Goal: Information Seeking & Learning: Learn about a topic

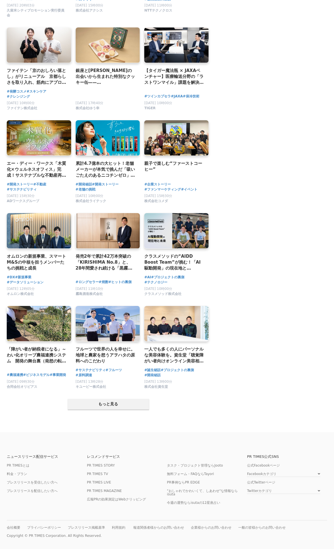
scroll to position [801, 0]
click at [106, 402] on button "もっと見る" at bounding box center [108, 404] width 81 height 11
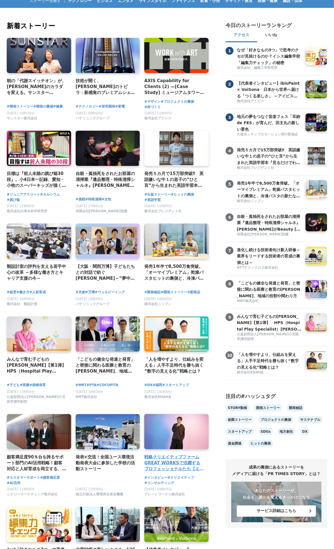
scroll to position [0, 0]
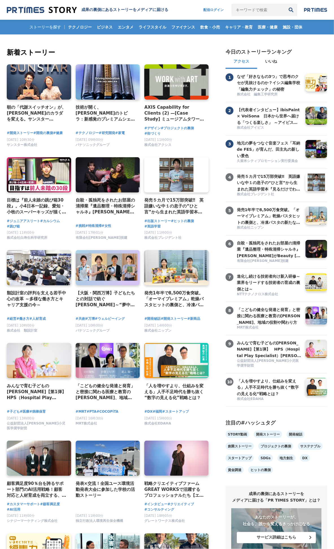
paste input "保育士Reach"
type input "保育士Reach"
click at [292, 10] on button "検索" at bounding box center [291, 10] width 12 height 12
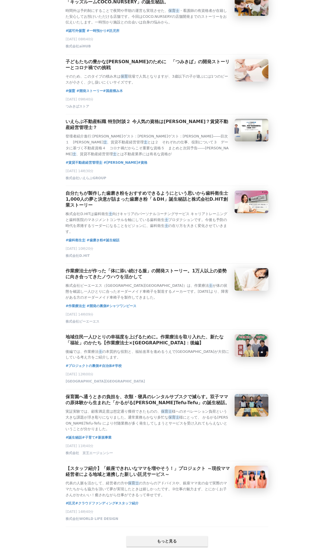
scroll to position [910, 0]
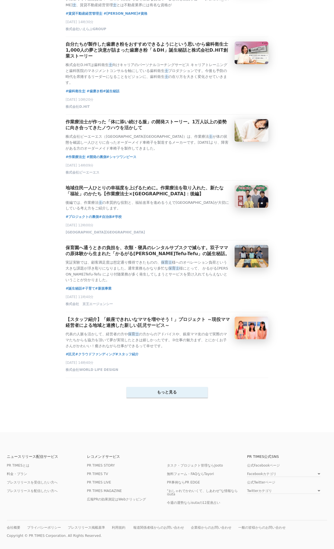
click at [172, 398] on button "もっと見る" at bounding box center [167, 392] width 81 height 11
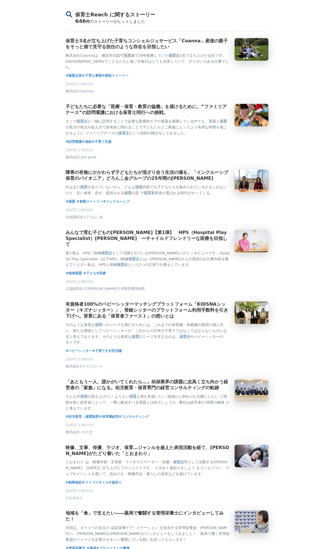
scroll to position [0, 0]
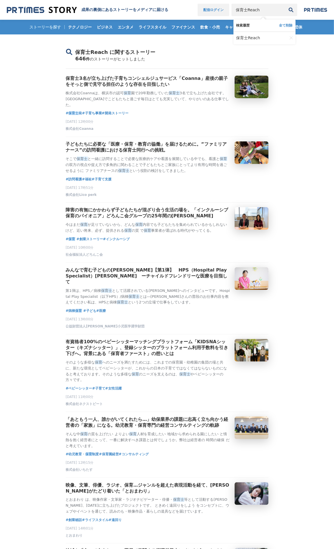
drag, startPoint x: 259, startPoint y: 10, endPoint x: 199, endPoint y: 5, distance: 60.4
click at [120, 7] on div "成果の裏側にあるストーリーをメディアに届ける 配信ログイン 保育士Reach 検索履歴 全て削除 保育士Reach" at bounding box center [167, 10] width 321 height 6
paste input "は日本の未来をサポートする仕事"
type input "保育士は日本の[PERSON_NAME]をサポートする仕事"
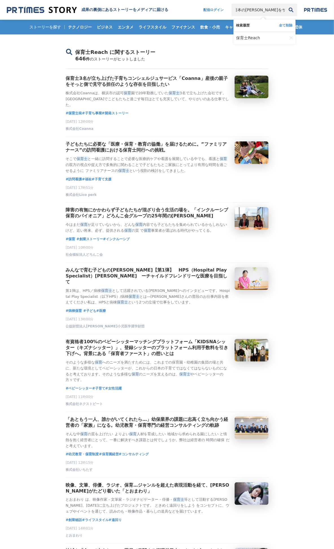
click at [290, 9] on button "検索" at bounding box center [291, 10] width 12 height 12
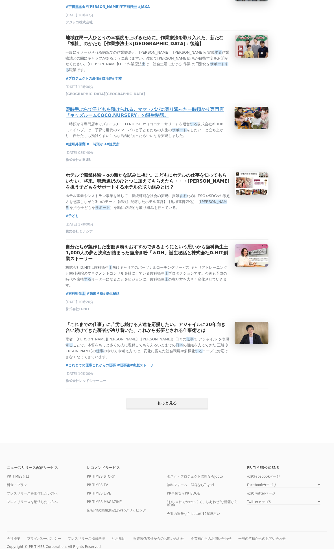
scroll to position [950, 0]
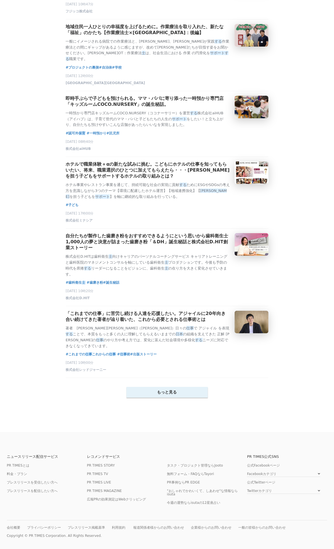
click at [177, 392] on button "もっと見る" at bounding box center [167, 392] width 81 height 11
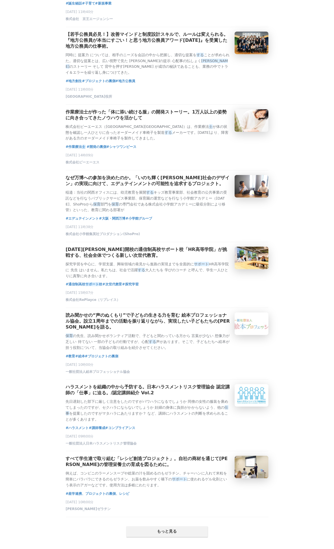
scroll to position [2206, 0]
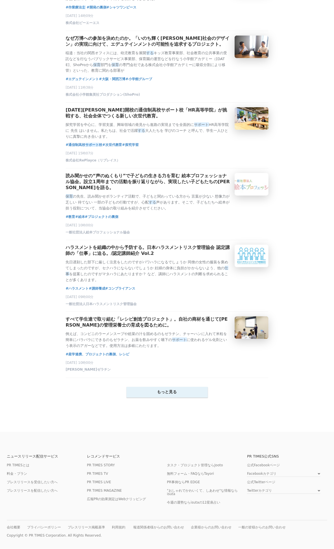
click at [167, 398] on button "もっと見る" at bounding box center [167, 392] width 81 height 11
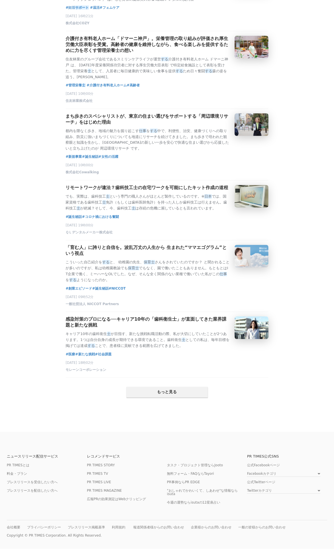
scroll to position [3501, 0]
click at [166, 388] on button "もっと見る" at bounding box center [167, 392] width 81 height 11
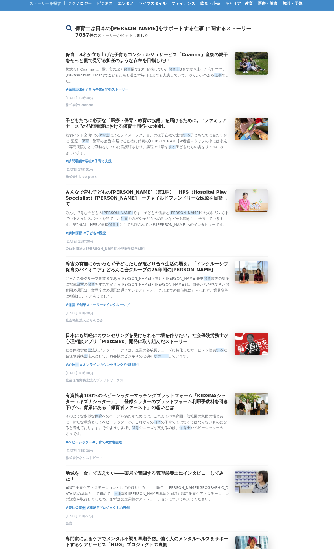
scroll to position [0, 0]
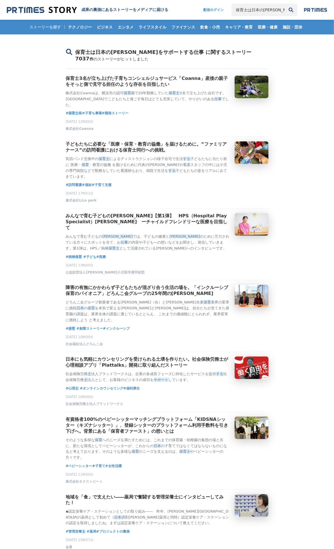
click at [255, 14] on input "保育士は日本の未来をサポートする仕事" at bounding box center [258, 10] width 53 height 12
click at [256, 13] on input "保育士は日本の未来をサポートする仕事" at bounding box center [258, 10] width 53 height 12
paste input "保育士Reach"
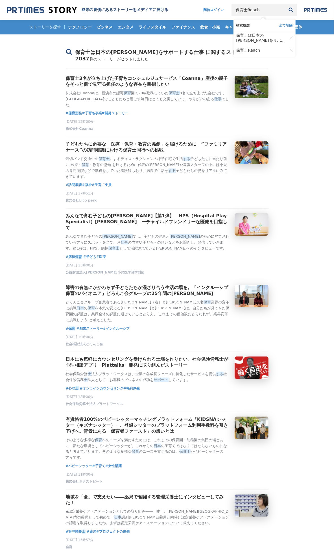
type input "保育士Reach"
click at [281, 24] on button "全て削除" at bounding box center [286, 25] width 14 height 5
click at [265, 8] on input "保育士Reach" at bounding box center [258, 10] width 53 height 12
click at [291, 8] on button "検索" at bounding box center [291, 10] width 12 height 12
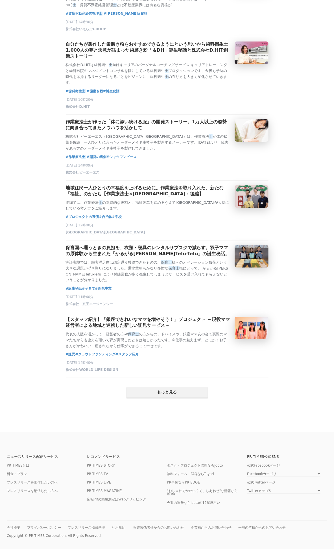
scroll to position [941, 0]
click at [180, 398] on button "もっと見る" at bounding box center [167, 392] width 81 height 11
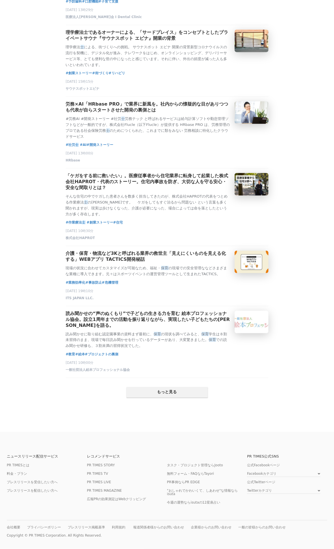
scroll to position [2134, 0]
click at [168, 398] on button "もっと見る" at bounding box center [167, 392] width 81 height 11
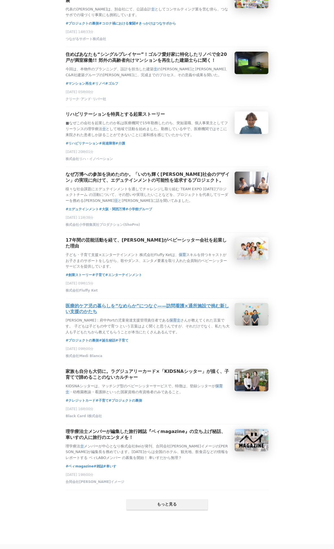
scroll to position [3390, 0]
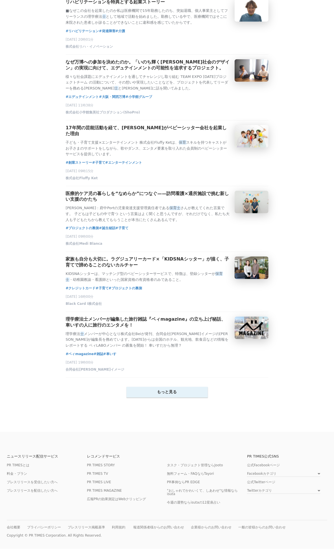
click at [173, 398] on button "もっと見る" at bounding box center [167, 392] width 81 height 11
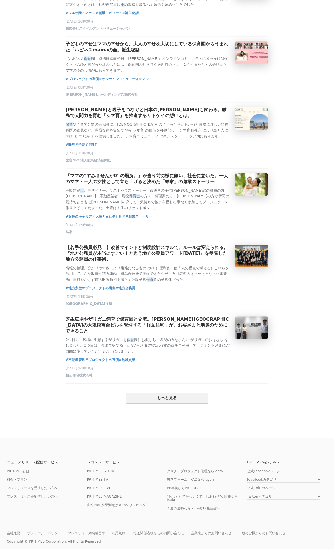
scroll to position [4645, 0]
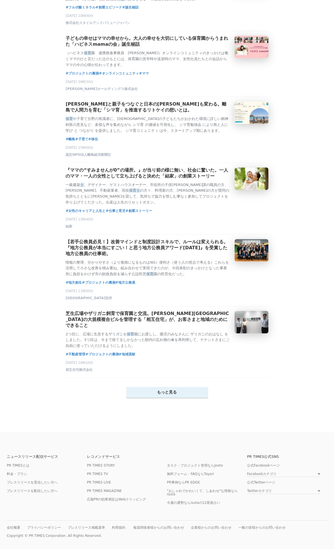
click at [177, 398] on button "もっと見る" at bounding box center [167, 392] width 81 height 11
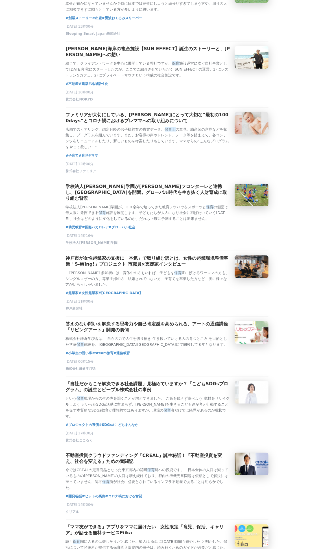
scroll to position [4927, 0]
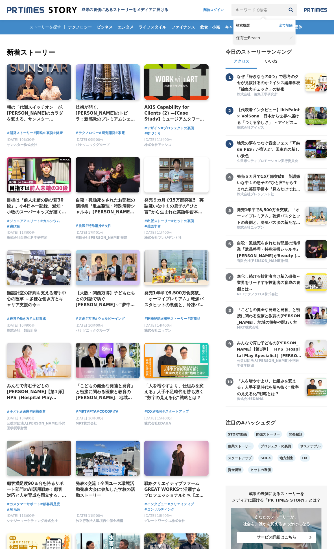
drag, startPoint x: 253, startPoint y: 10, endPoint x: 239, endPoint y: 39, distance: 32.1
click at [239, 39] on span "保育士Reach" at bounding box center [248, 38] width 24 height 5
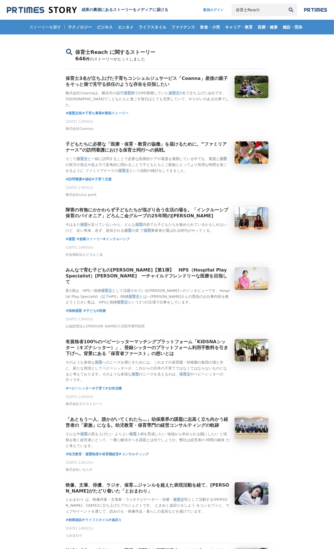
click at [269, 9] on input "保育士Reach" at bounding box center [258, 10] width 53 height 12
click at [262, 39] on link "保育士Reach" at bounding box center [261, 38] width 51 height 12
click at [51, 25] on div "ストーリーを探す テクノロジー ビジネス エンタメ ライフスタイル ファイナンス 飲食・小売 キャリア・教育 医療・健康 施設・団体" at bounding box center [167, 27] width 332 height 15
click at [73, 6] on header "成果の裏側にあるストーリーをメディアに届ける 配信ログイン 保育士Reach 検索履歴 全て削除" at bounding box center [167, 10] width 334 height 20
click at [68, 9] on img at bounding box center [42, 10] width 70 height 8
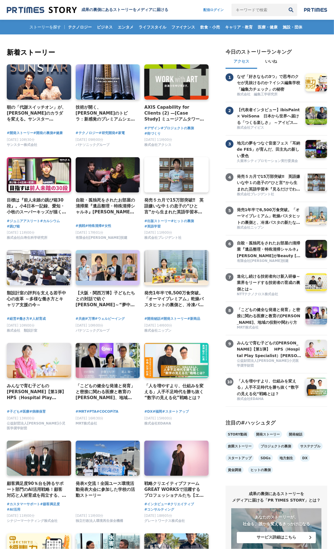
click at [68, 9] on img at bounding box center [42, 10] width 70 height 8
paste input "保育士Reach"
click at [263, 12] on input "保育士Reach" at bounding box center [258, 10] width 53 height 12
click at [244, 9] on input "保育士Reach" at bounding box center [258, 10] width 53 height 12
click at [288, 7] on button "検索" at bounding box center [291, 10] width 12 height 12
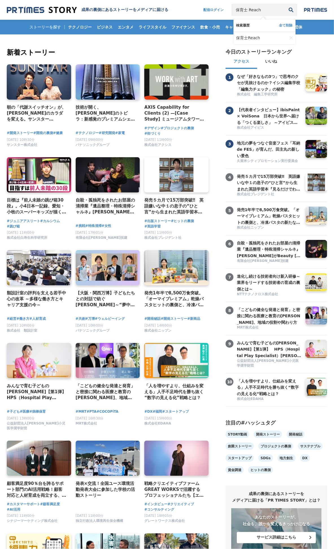
type input "保育士 Reach"
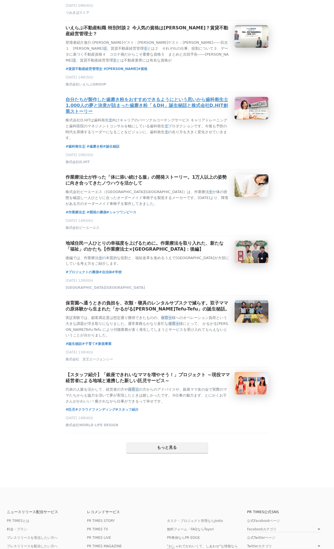
scroll to position [847, 0]
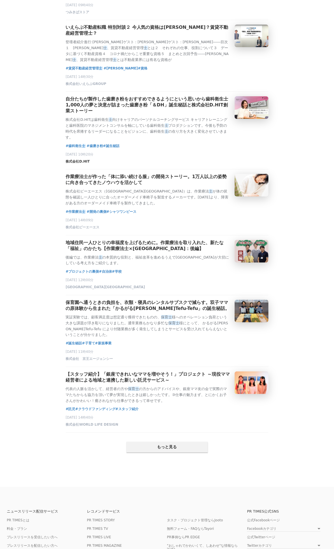
click at [79, 164] on span "株式会社D.HIT" at bounding box center [78, 161] width 24 height 5
